Goal: Find specific page/section: Find specific page/section

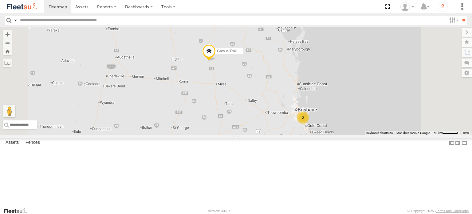
click at [243, 54] on label "Grey A-Trailer 7.35M" at bounding box center [227, 51] width 31 height 6
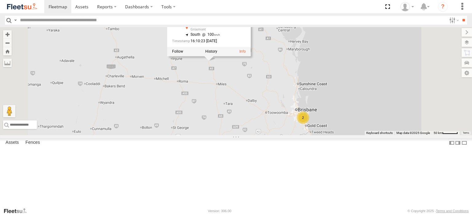
click at [217, 54] on label at bounding box center [211, 51] width 12 height 4
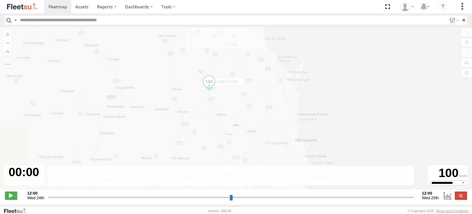
type input "**********"
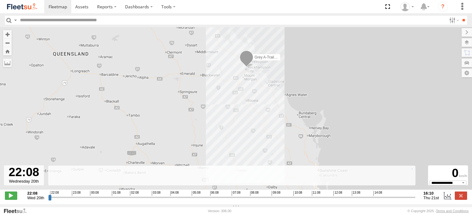
drag, startPoint x: 274, startPoint y: 107, endPoint x: 276, endPoint y: 91, distance: 16.1
click at [276, 92] on div "Grey A-Trailer 7.35M" at bounding box center [236, 111] width 472 height 169
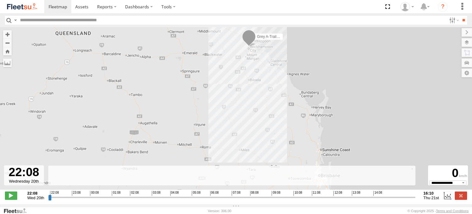
click at [251, 41] on span at bounding box center [249, 38] width 14 height 17
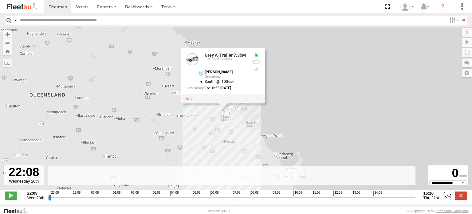
drag, startPoint x: 208, startPoint y: 92, endPoint x: 178, endPoint y: 157, distance: 71.9
click at [181, 157] on div "Grey A-Trailer 7.35M Grey A-Trailer 7.35M Flat Deck Trailers Leichhardt Hwy Gro…" at bounding box center [236, 111] width 472 height 169
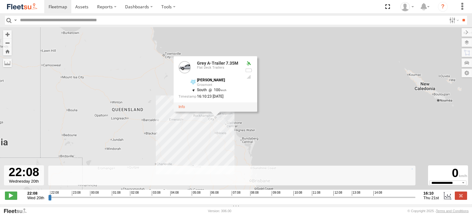
click at [167, 136] on div "Grey A-Trailer 7.35M Grey A-Trailer 7.35M Flat Deck Trailers Leichhardt Hwy Gro…" at bounding box center [236, 111] width 472 height 169
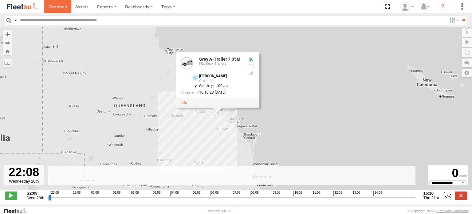
click at [55, 7] on span at bounding box center [58, 7] width 18 height 6
